Goal: Complete application form

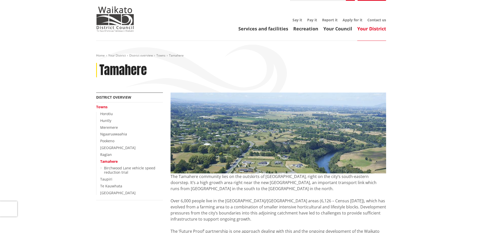
scroll to position [25, 0]
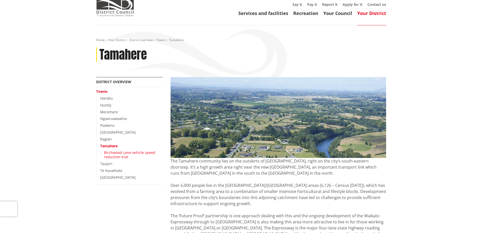
click at [112, 153] on link "Birchwood Lane vehicle speed reduction trial" at bounding box center [129, 154] width 51 height 9
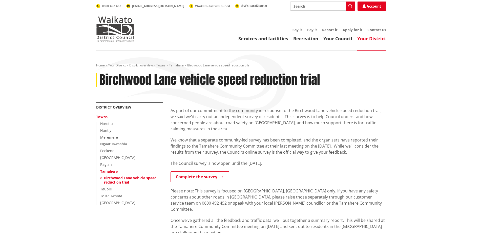
scroll to position [25, 0]
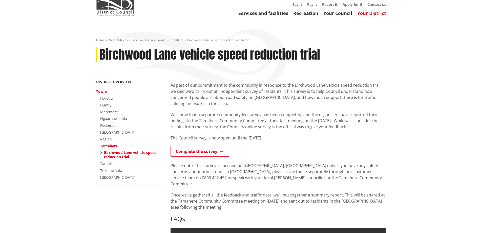
click at [126, 152] on link "Birchwood Lane vehicle speed reduction trial" at bounding box center [130, 154] width 53 height 9
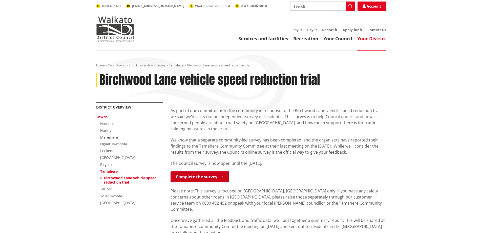
click at [206, 175] on link "Complete the survey" at bounding box center [200, 176] width 59 height 11
